Goal: Task Accomplishment & Management: Complete application form

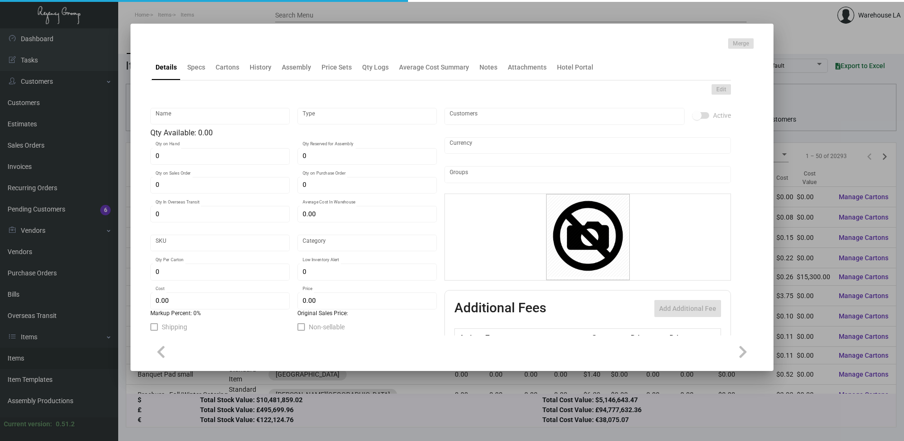
type input "Letterhead"
type input "Inventory"
type input "750"
type input "$ 0.0834"
type input "322-Letterhead-44"
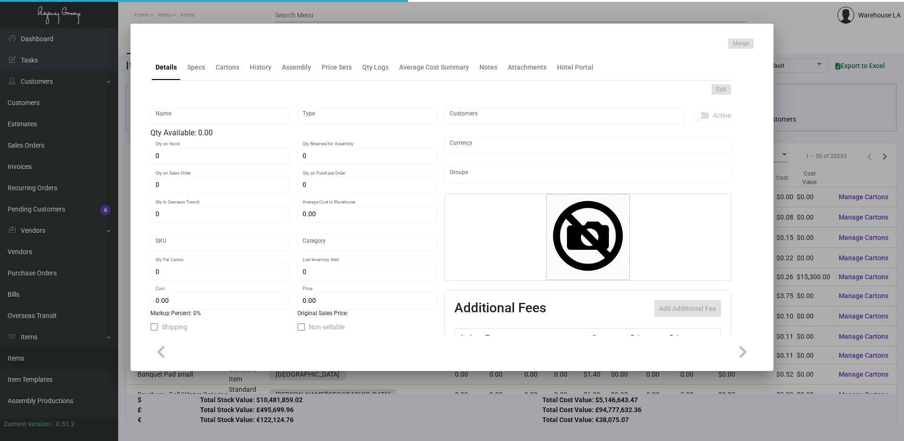
type input "Standard"
type input "500"
type input "$ 0.05572"
type input "$ 0.25"
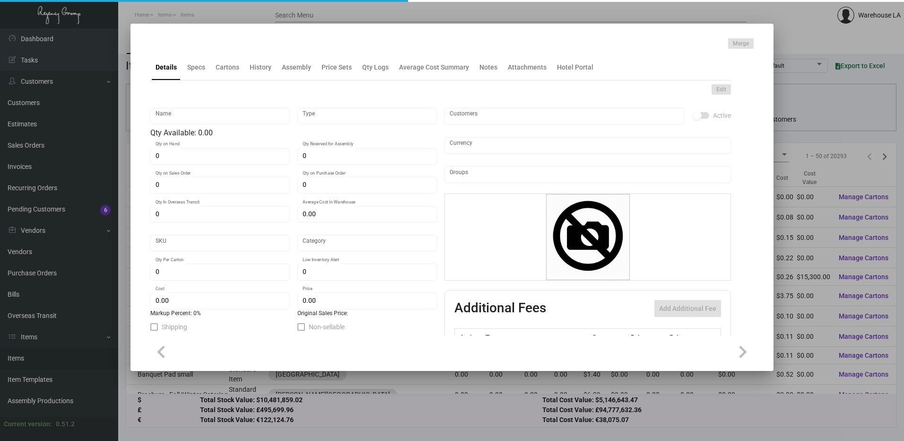
checkbox input "true"
type input "United States Dollar $"
